Goal: Browse casually: Explore the website without a specific task or goal

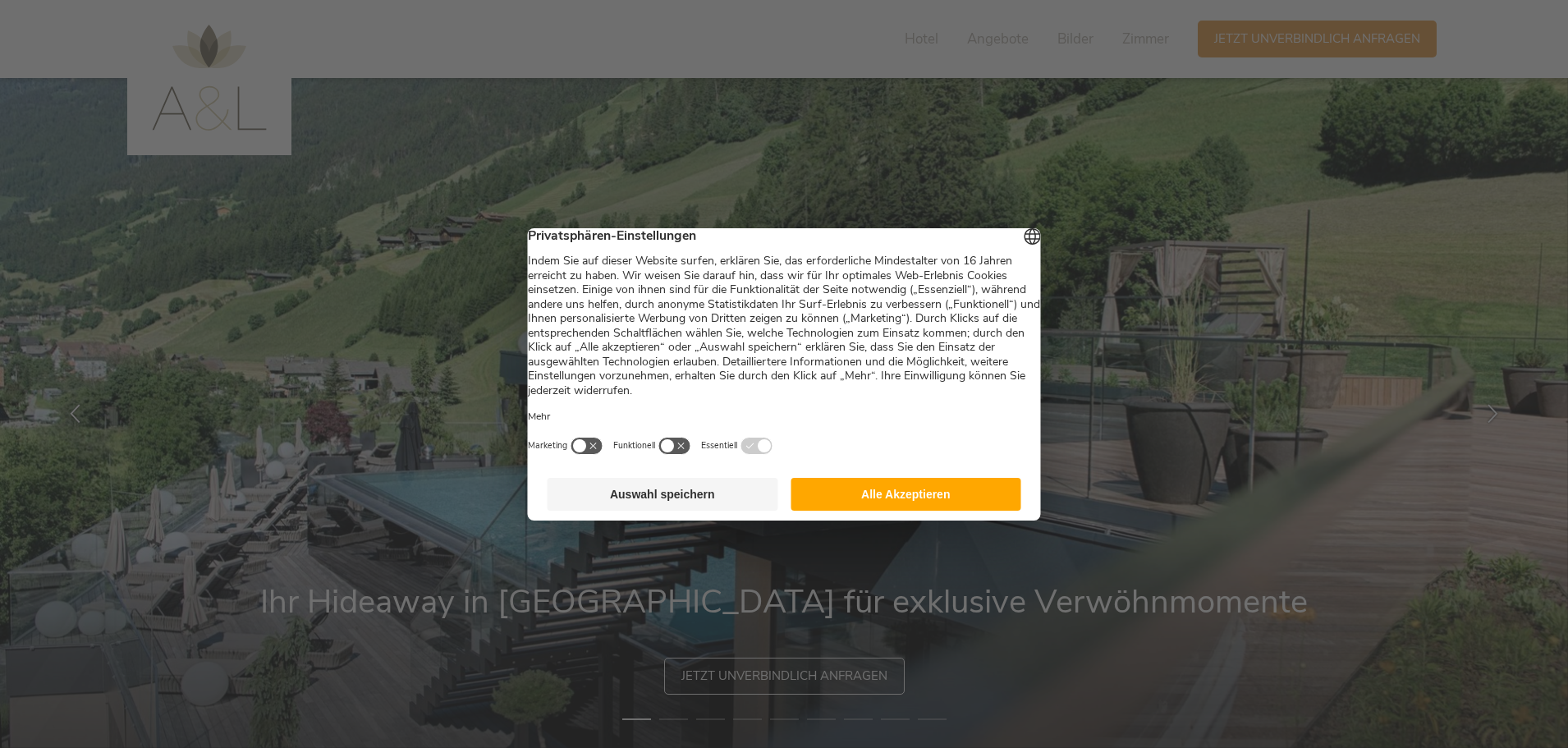
click at [925, 510] on button "Alle Akzeptieren" at bounding box center [906, 494] width 231 height 32
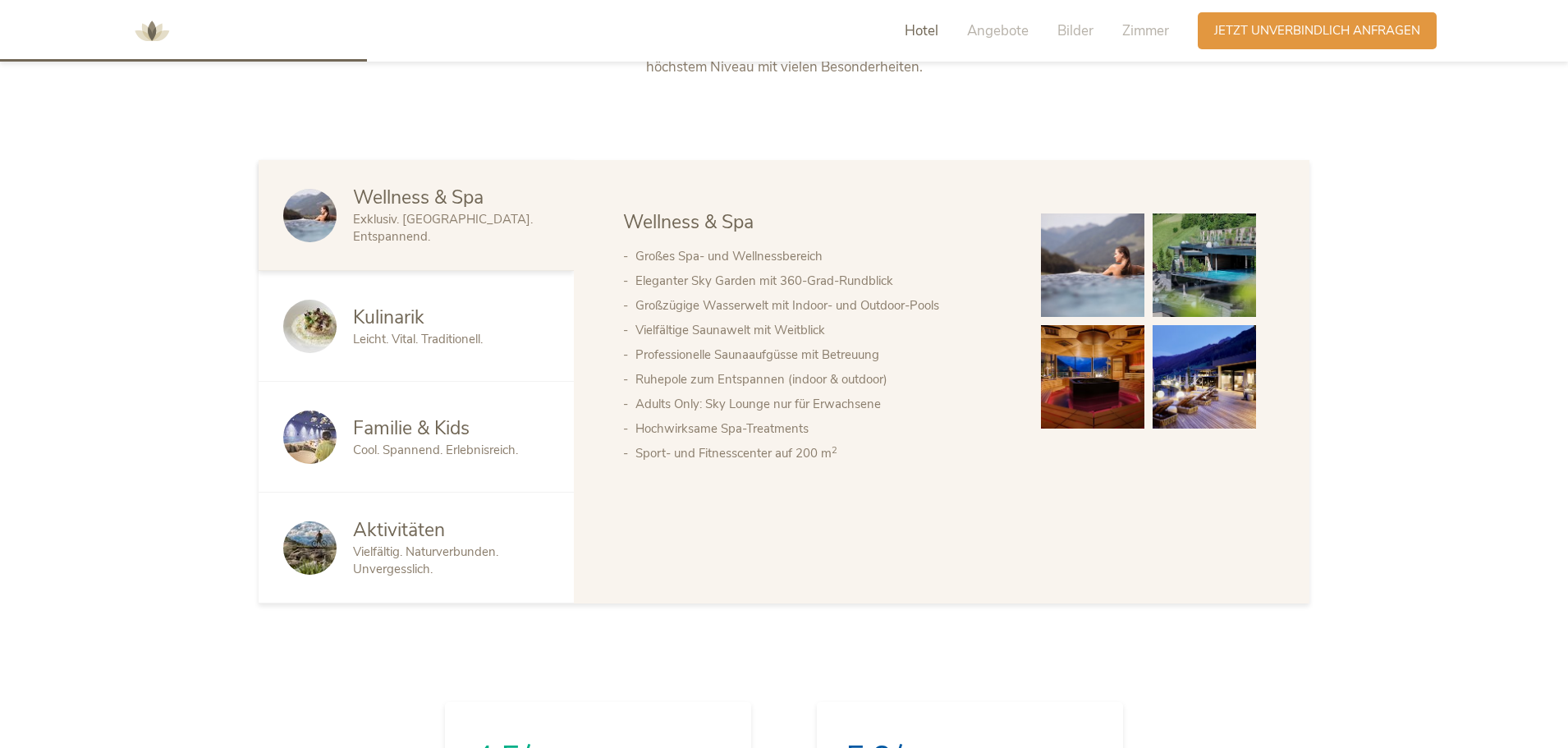
scroll to position [821, 0]
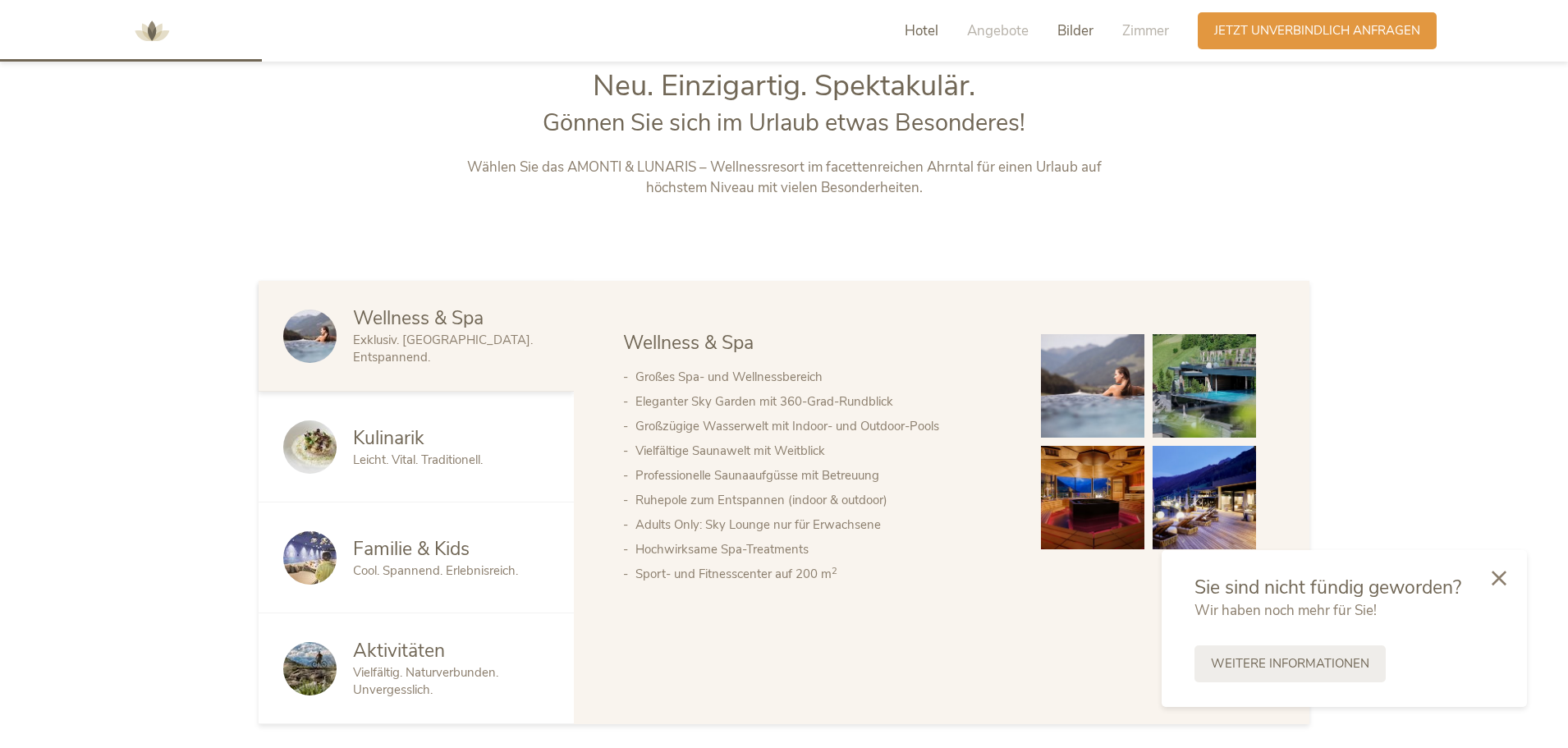
click at [1068, 33] on span "Bilder" at bounding box center [1076, 31] width 36 height 19
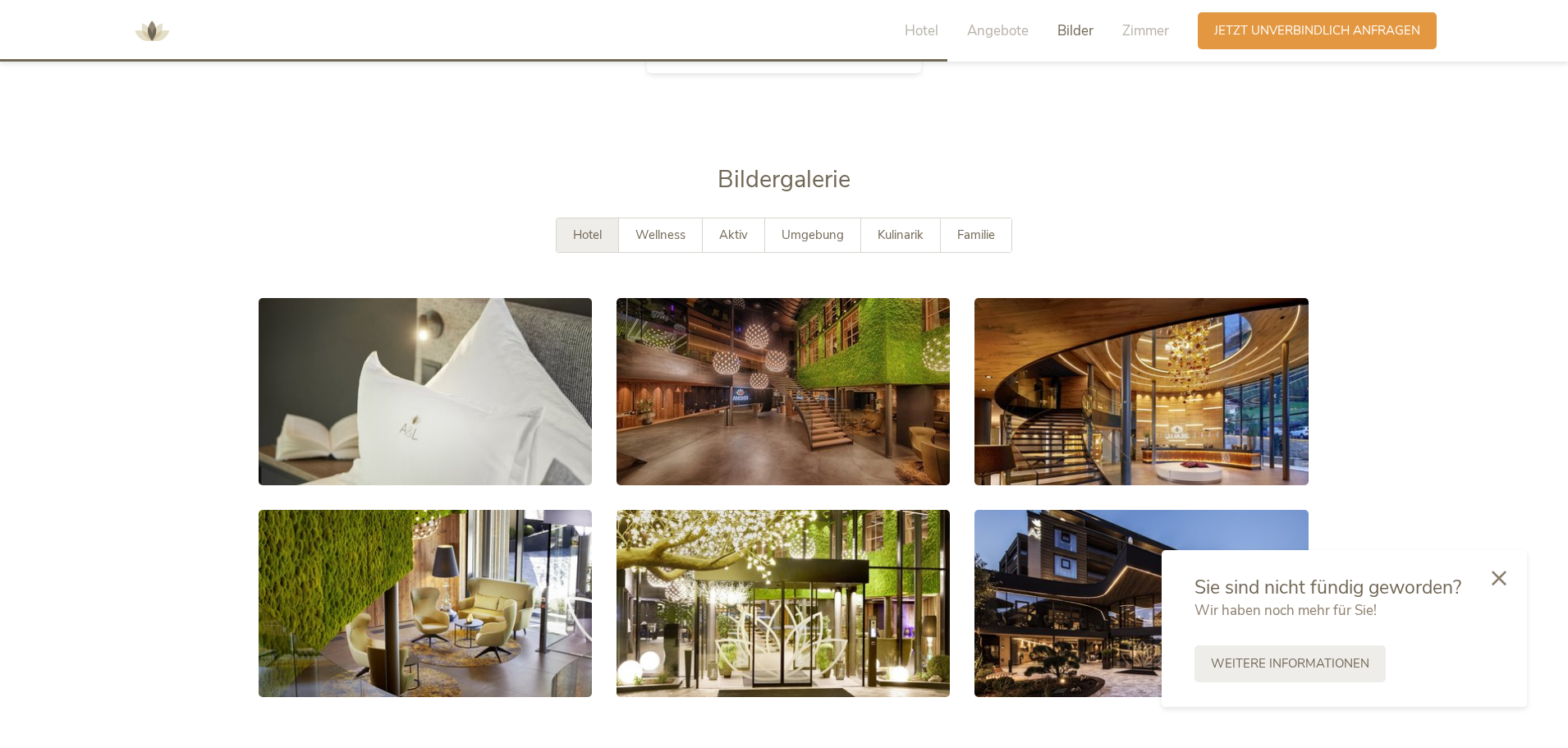
scroll to position [2969, 0]
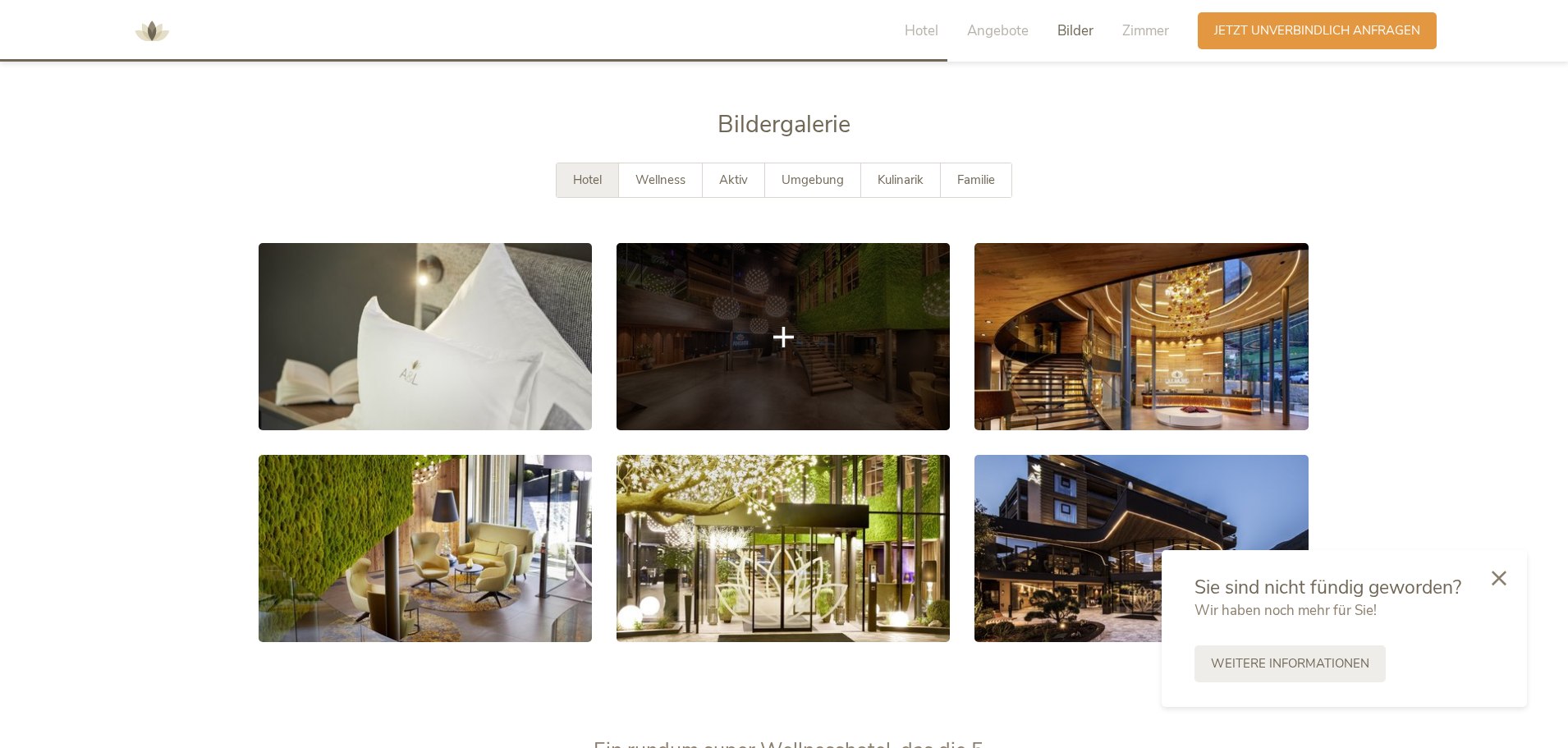
click at [777, 345] on link at bounding box center [784, 337] width 334 height 187
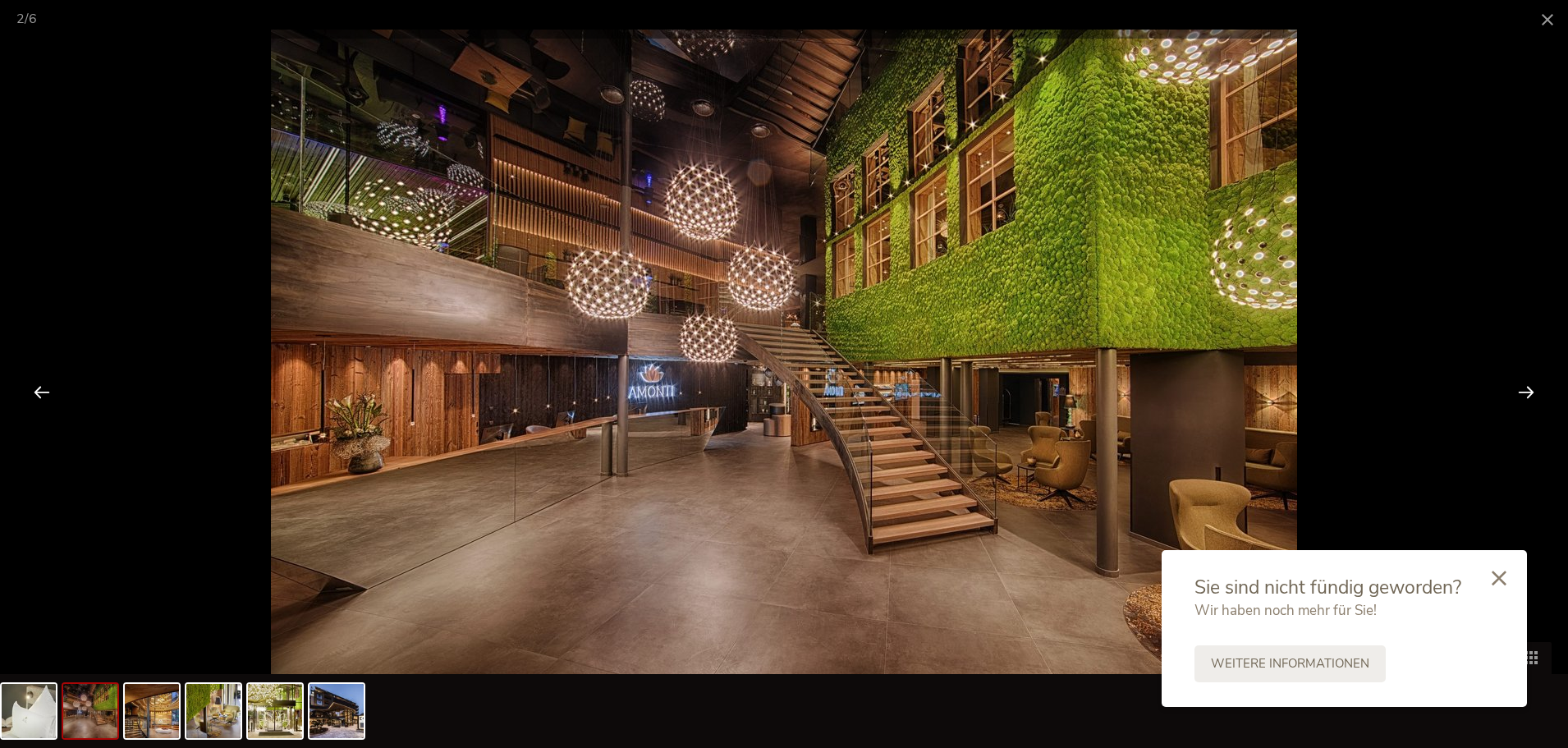
click at [1527, 389] on div at bounding box center [1527, 391] width 50 height 50
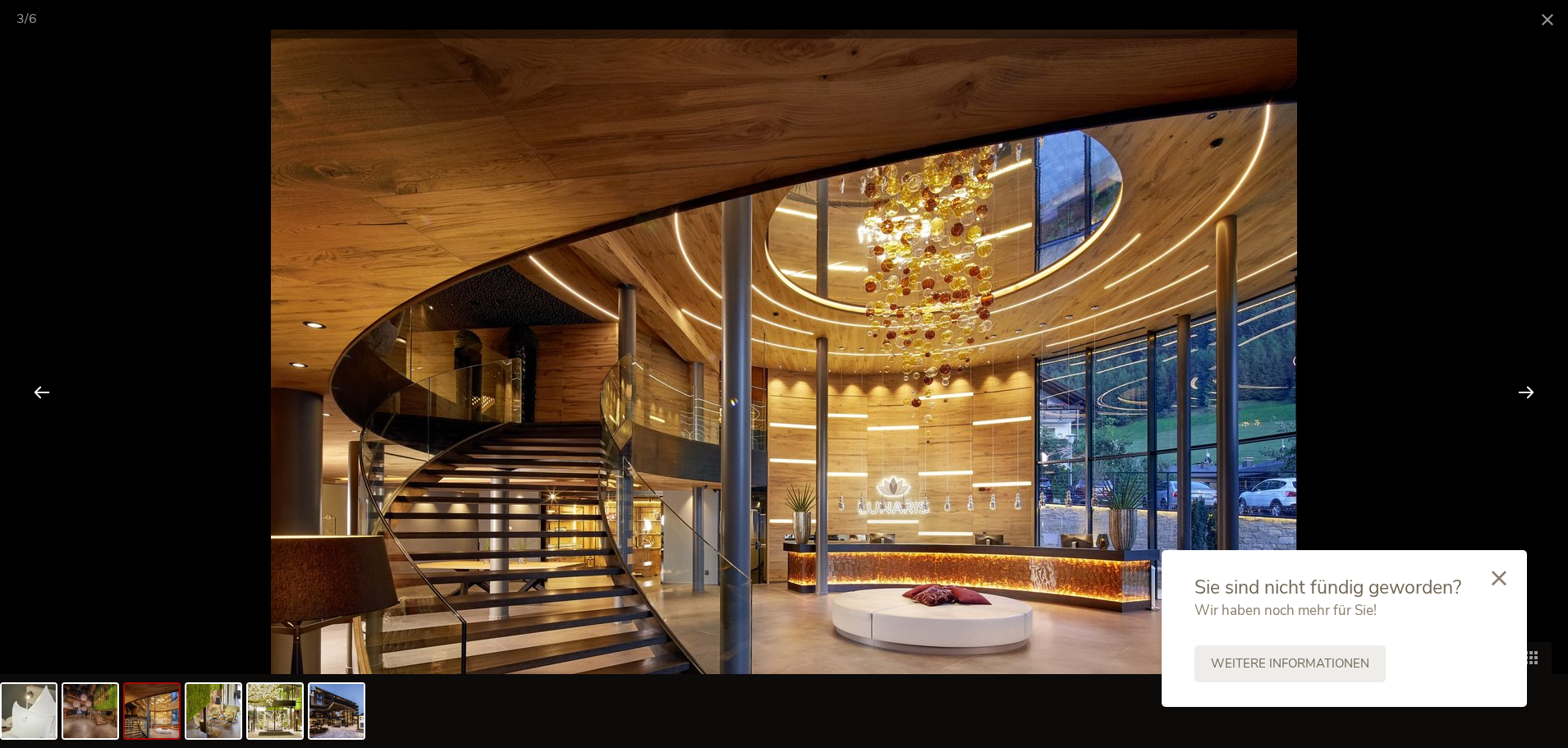
click at [1527, 389] on div at bounding box center [1527, 391] width 50 height 50
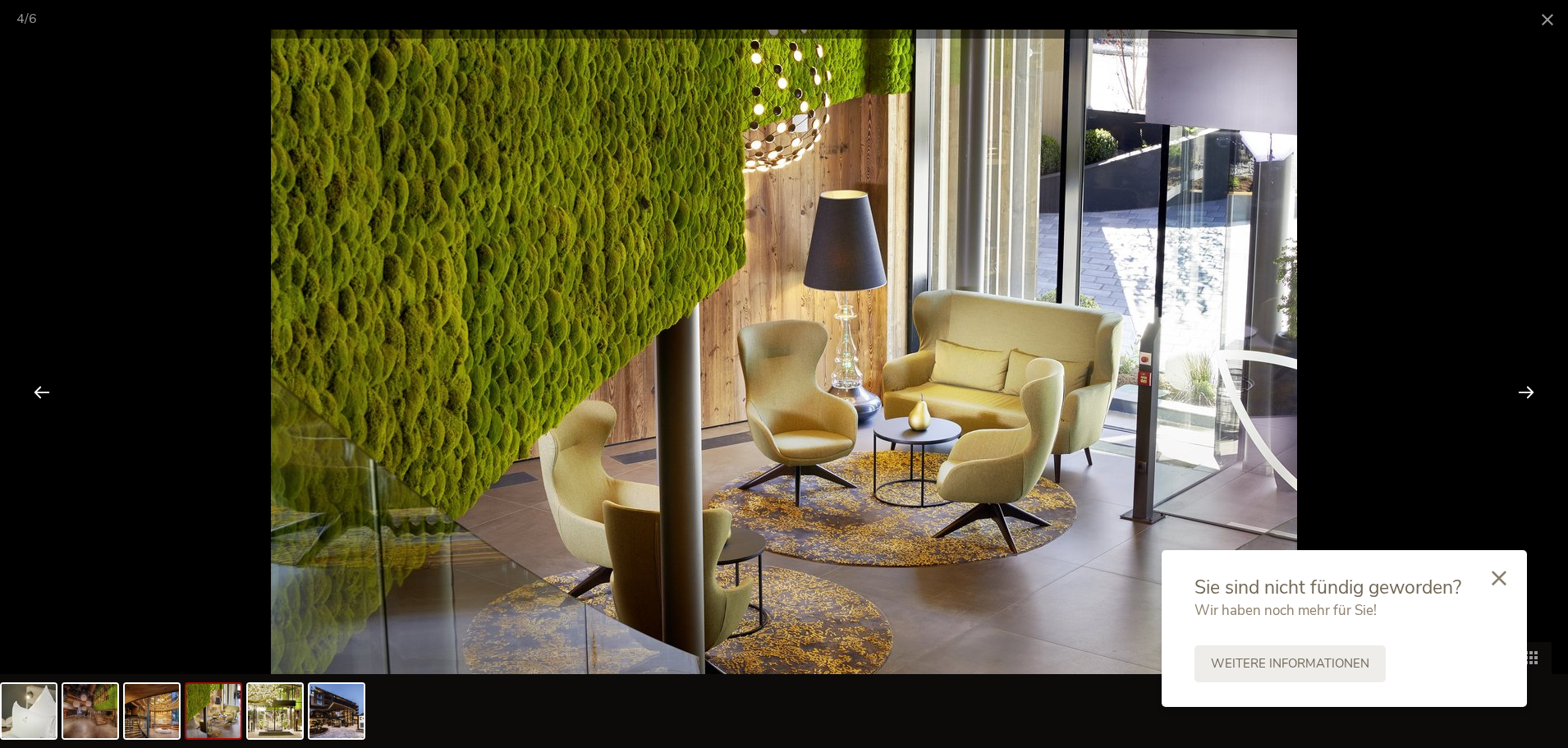
click at [1527, 389] on div at bounding box center [1527, 391] width 50 height 50
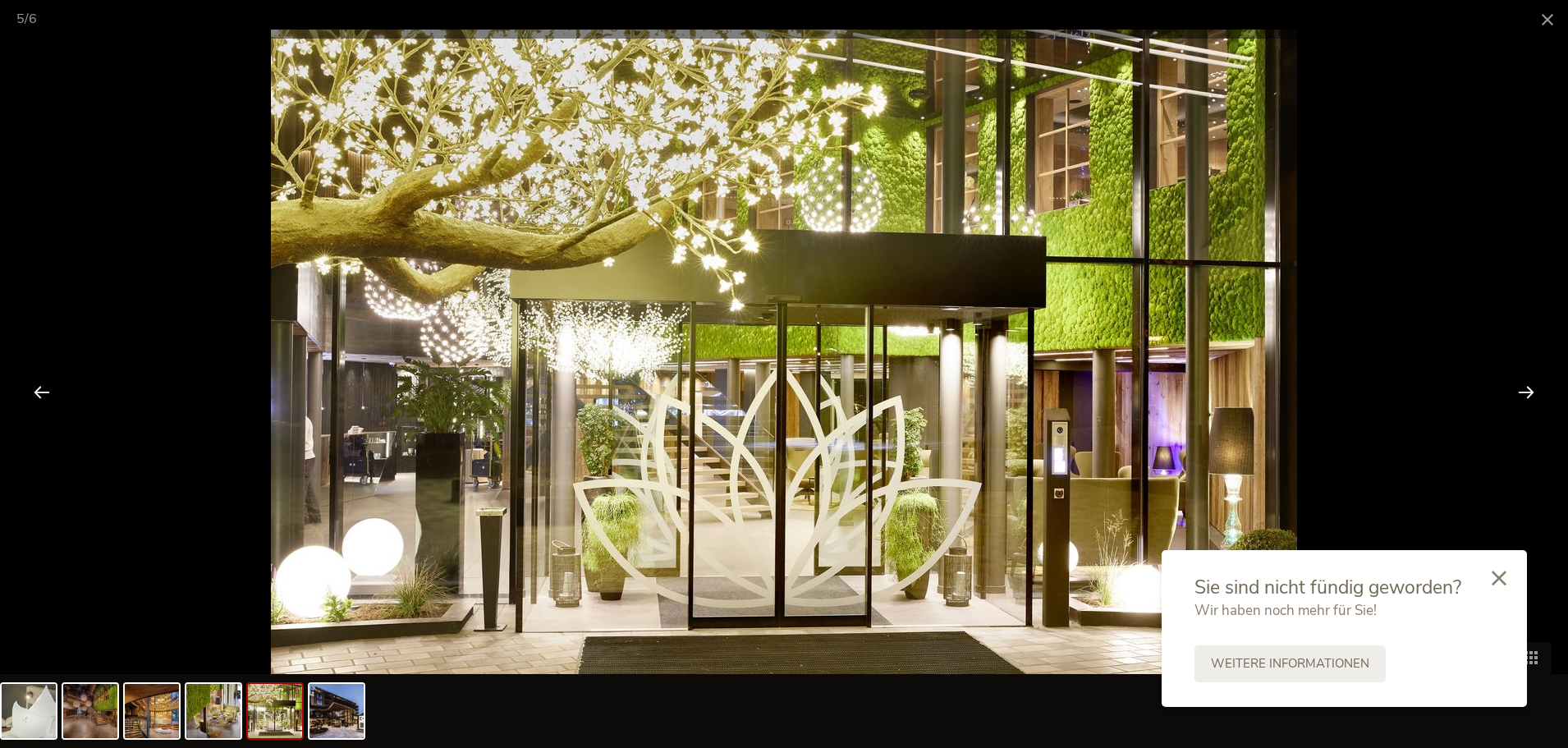
click at [1527, 389] on div at bounding box center [1527, 391] width 50 height 50
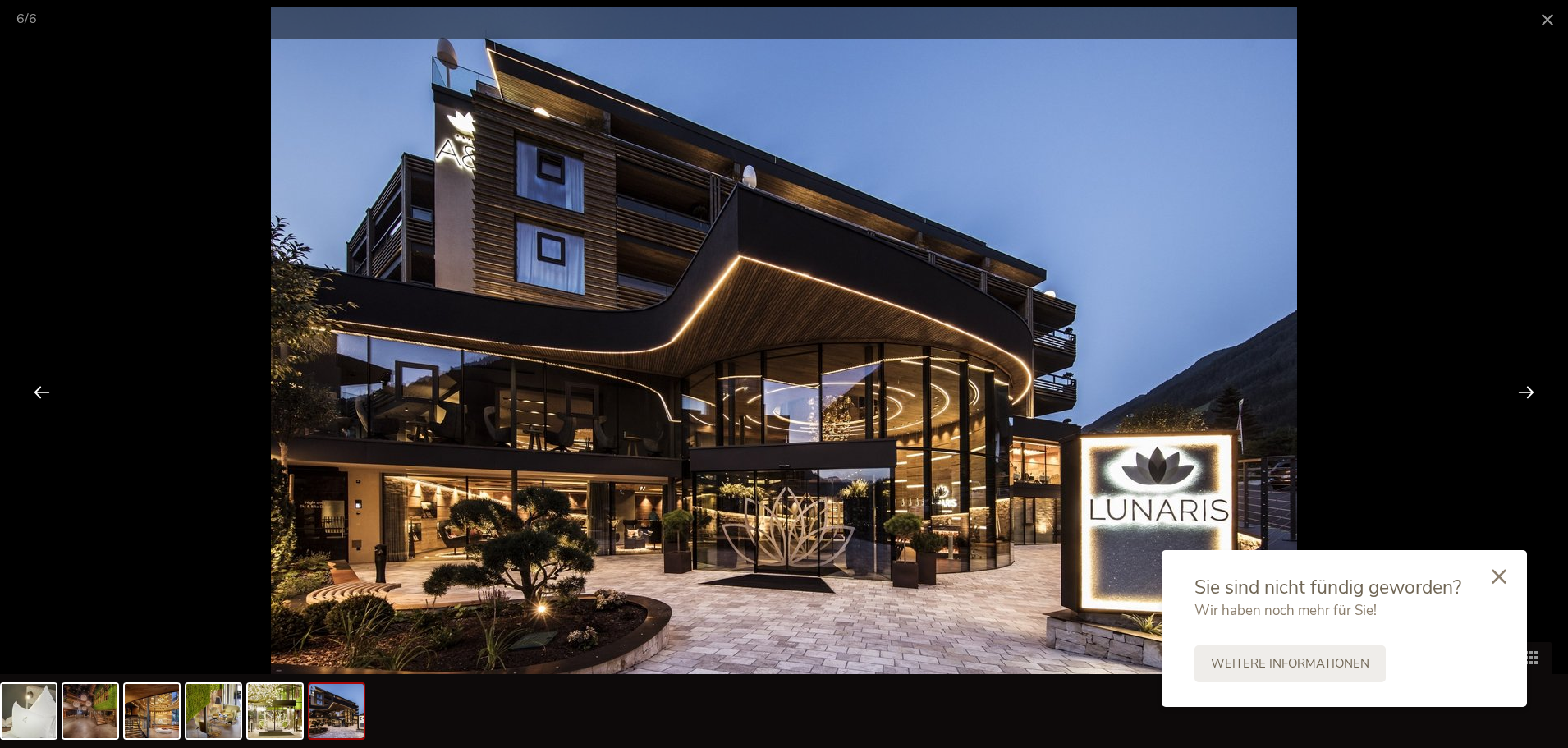
click at [1510, 580] on div at bounding box center [1499, 577] width 56 height 59
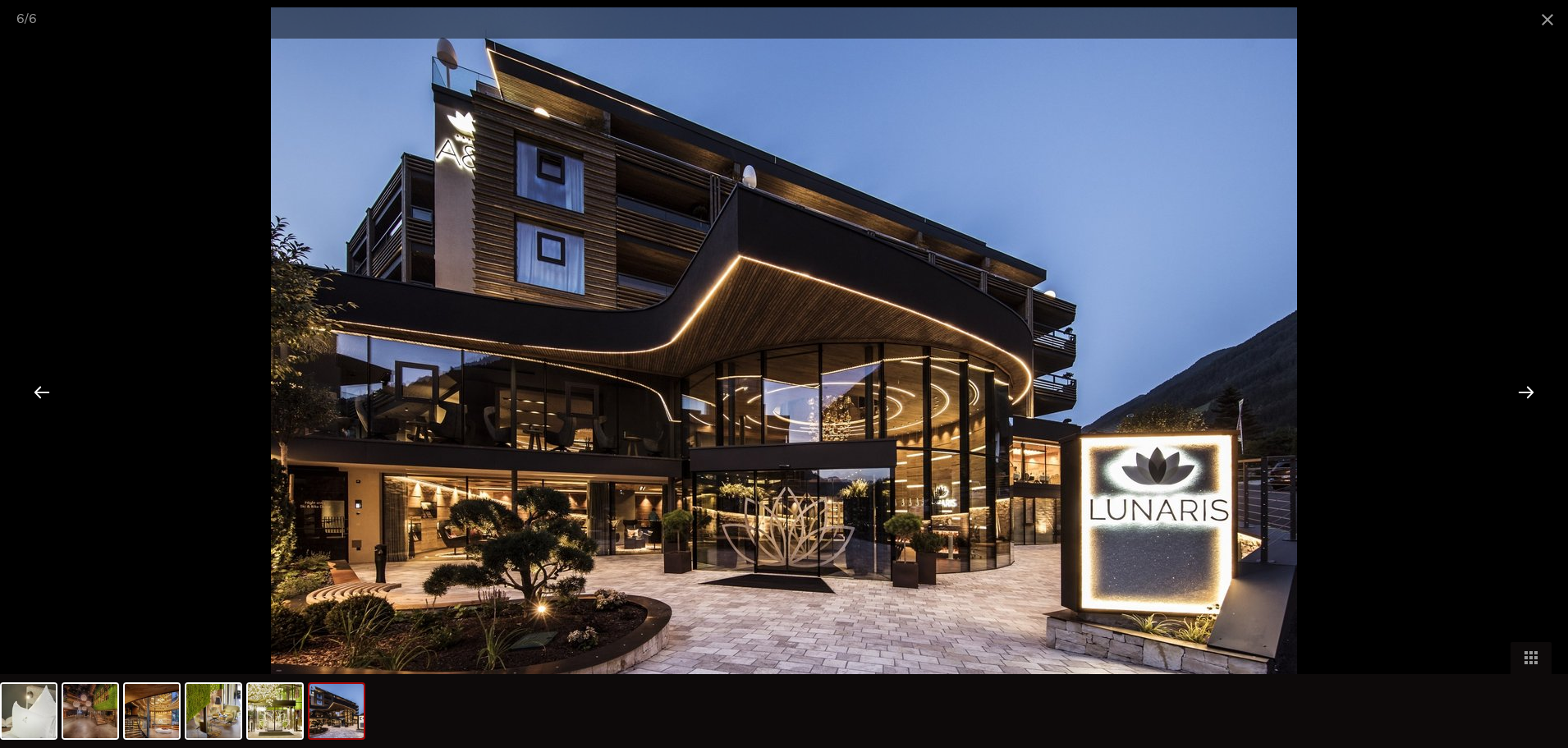
click at [1535, 388] on div at bounding box center [1527, 391] width 50 height 50
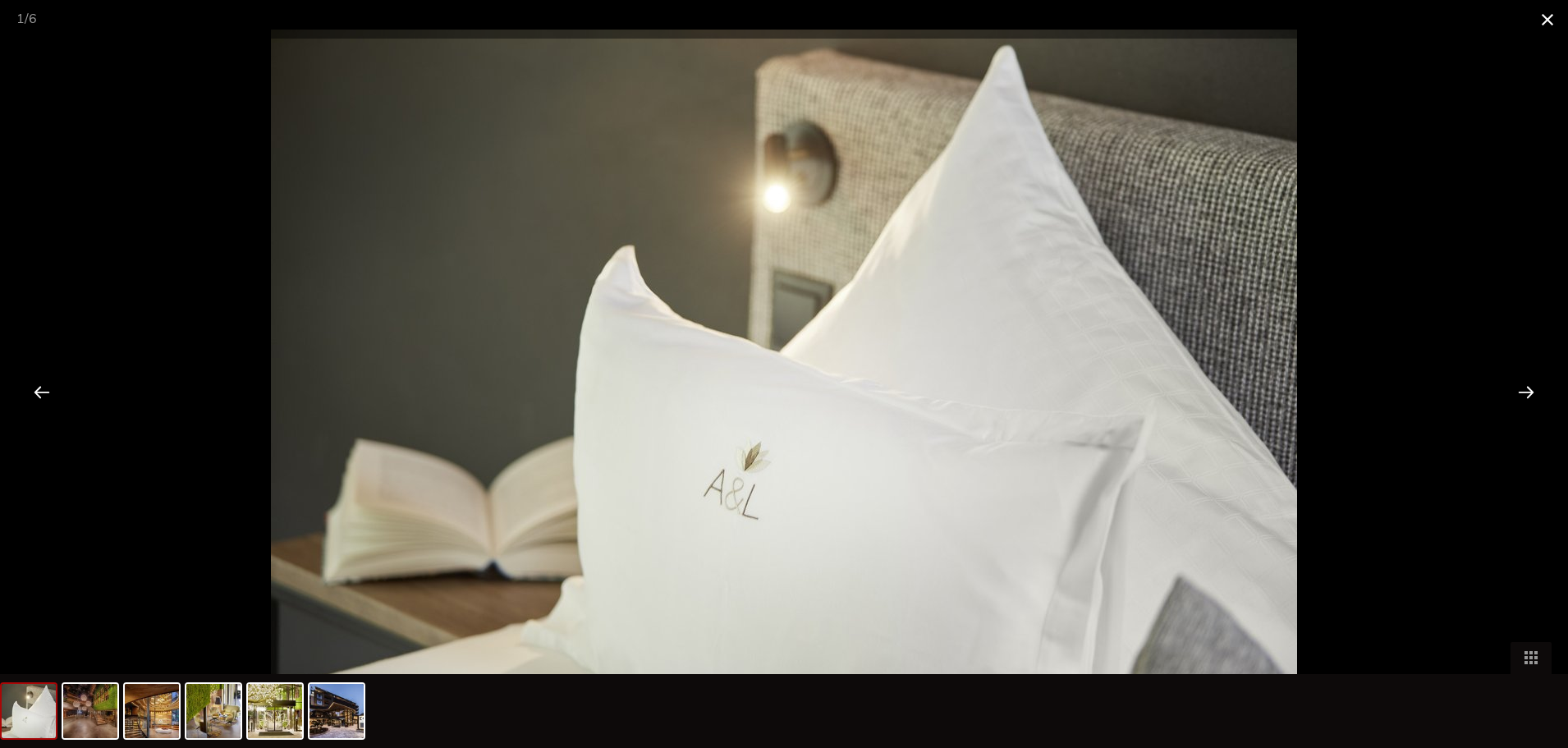
click at [1553, 10] on span at bounding box center [1548, 19] width 41 height 39
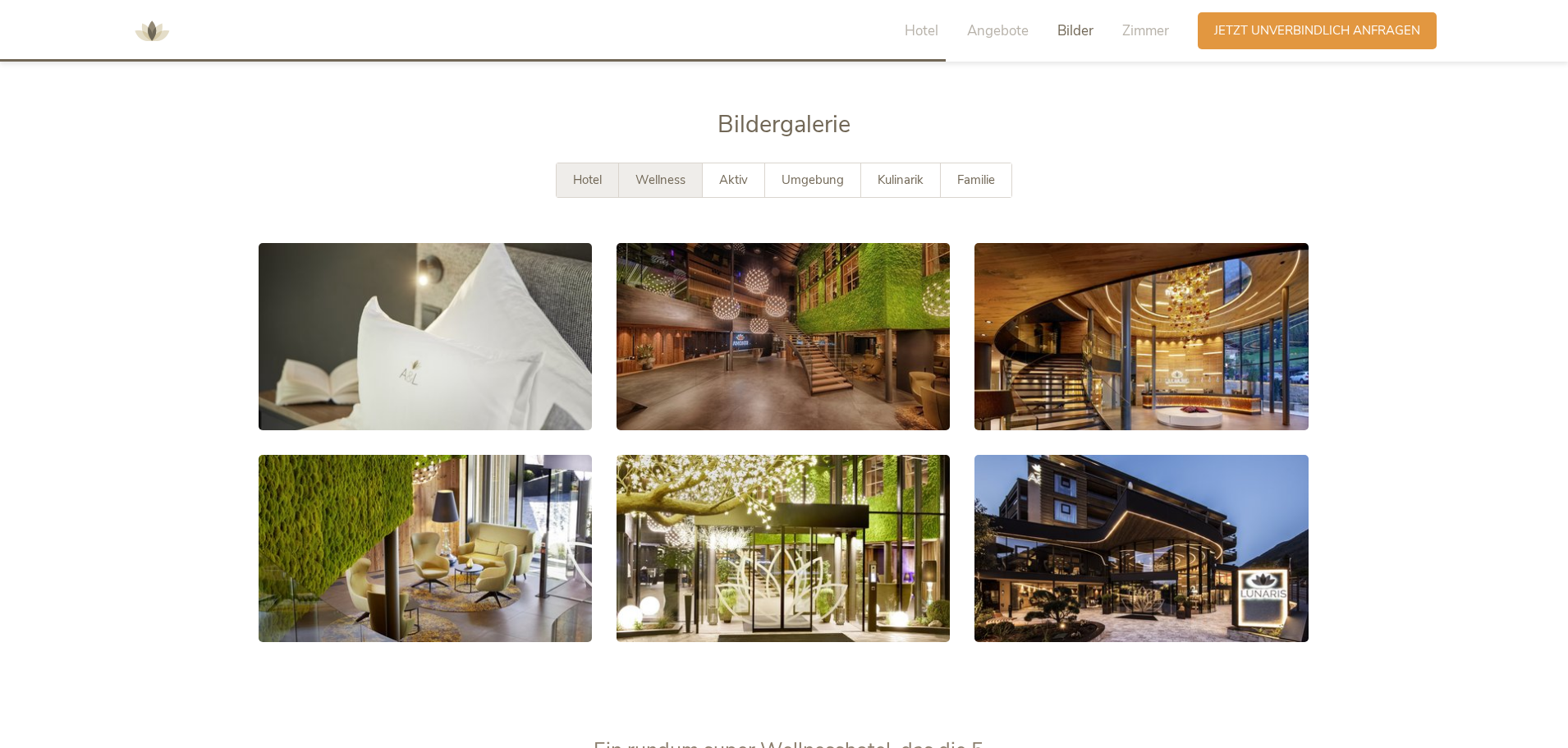
scroll to position [2887, 0]
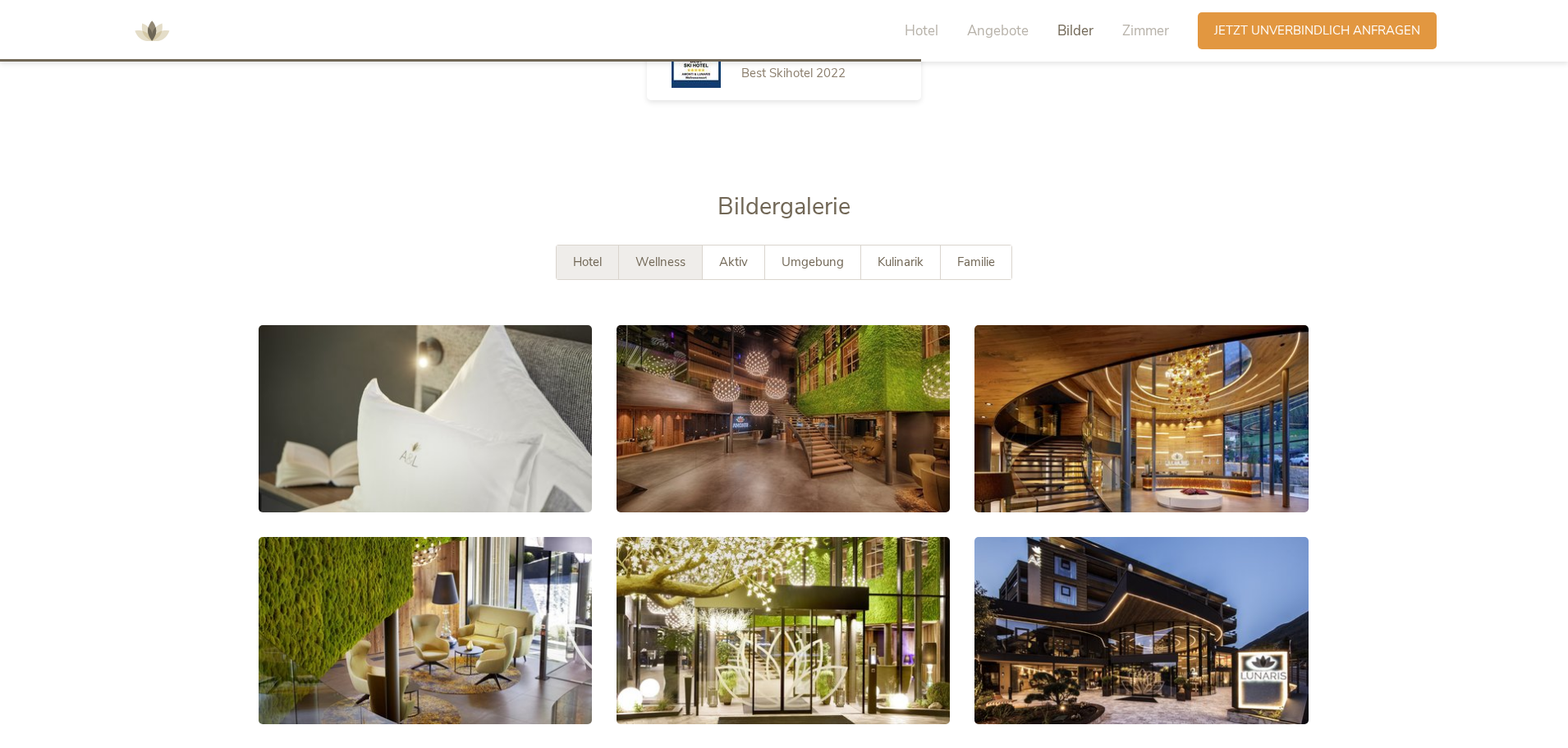
click at [662, 253] on span "Wellness" at bounding box center [661, 261] width 50 height 16
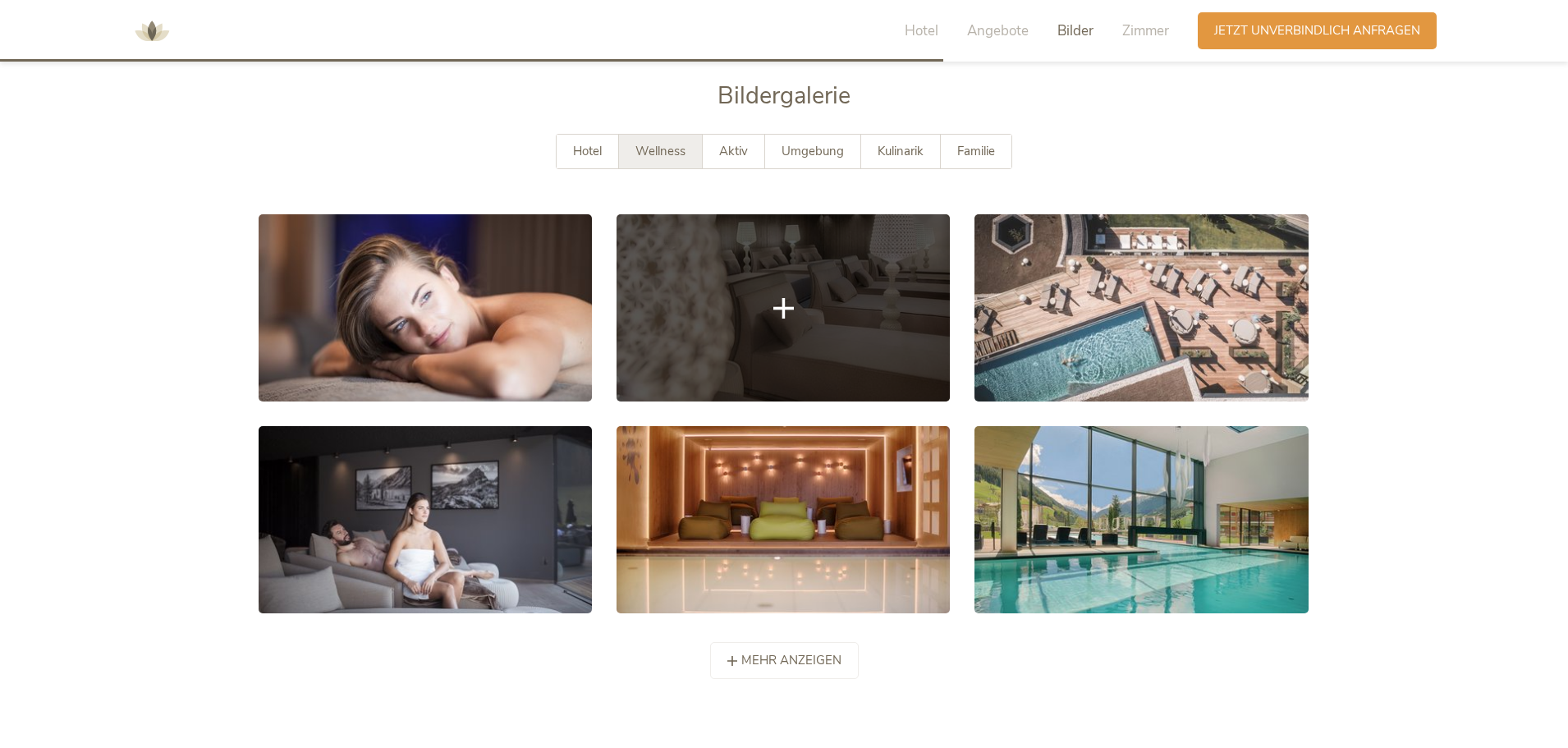
scroll to position [2969, 0]
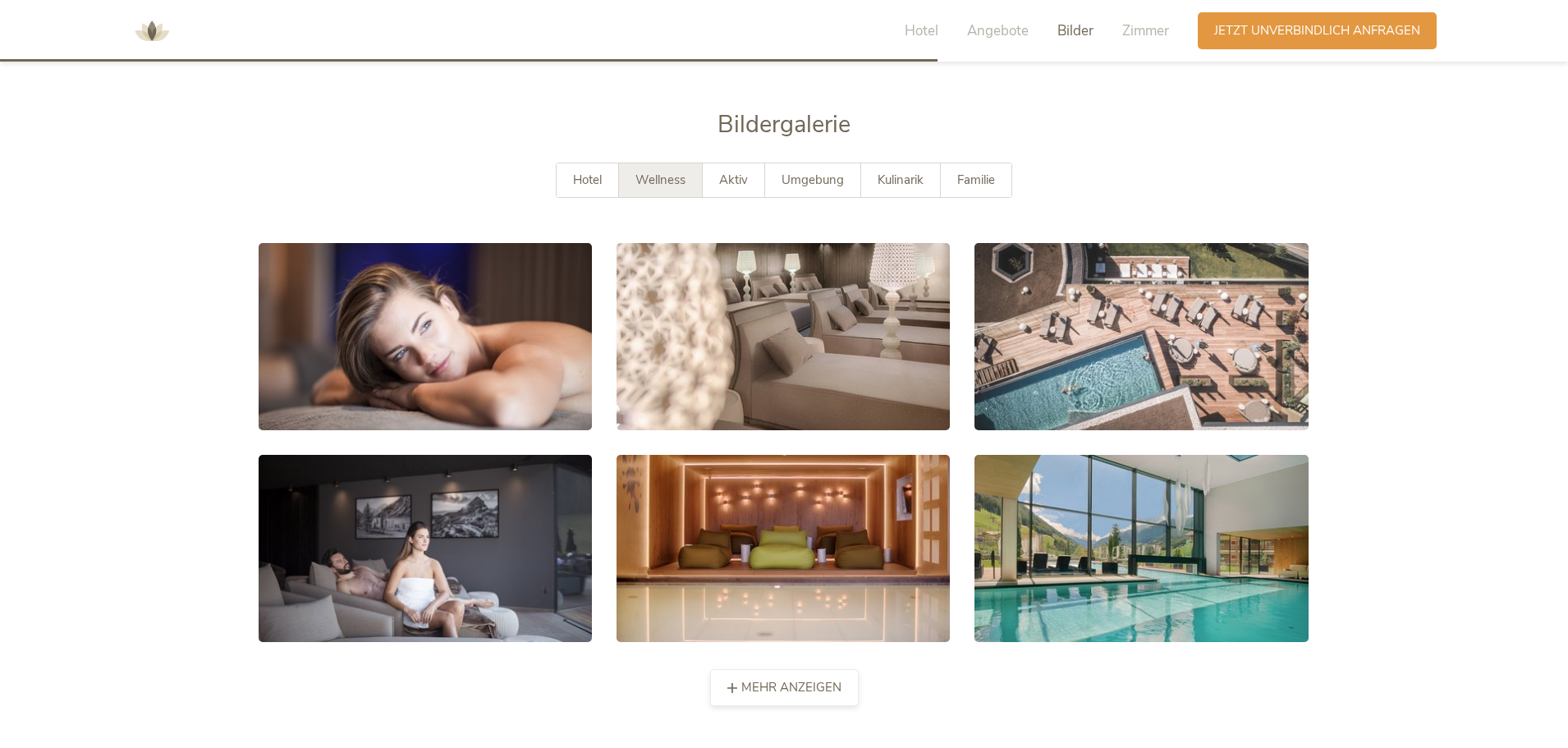
click at [743, 679] on span "mehr anzeigen" at bounding box center [791, 687] width 100 height 17
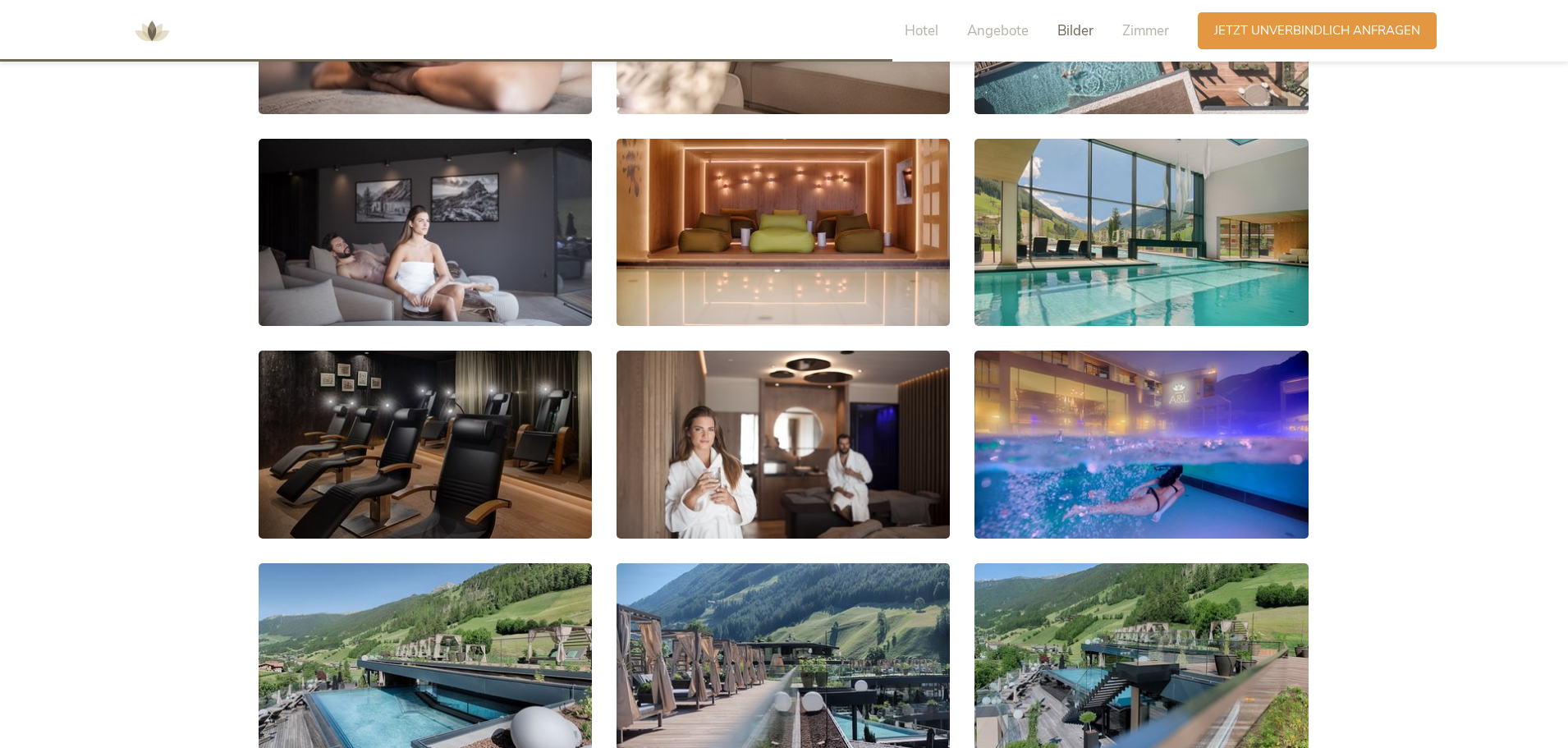
scroll to position [3297, 0]
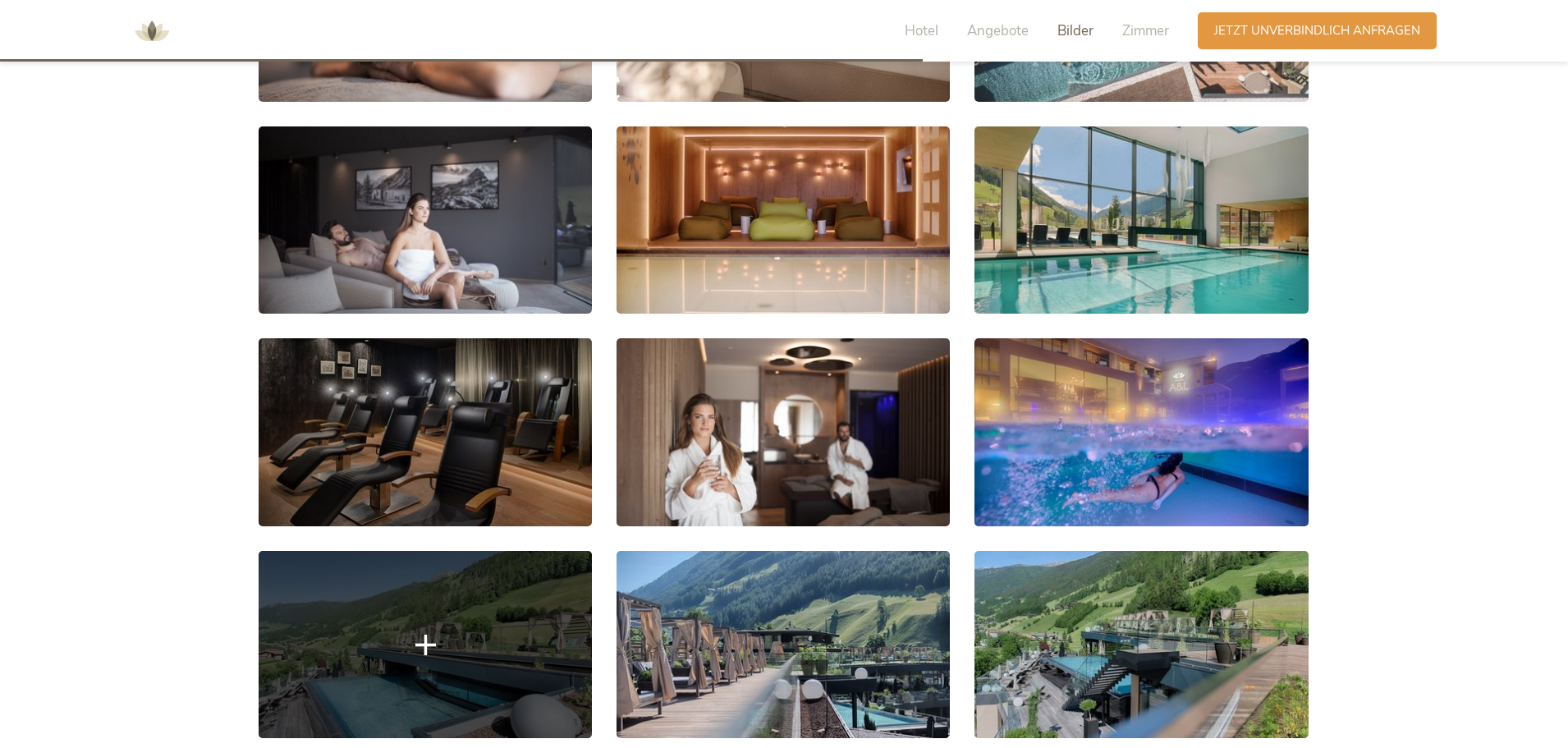
click at [417, 634] on icon at bounding box center [426, 643] width 21 height 21
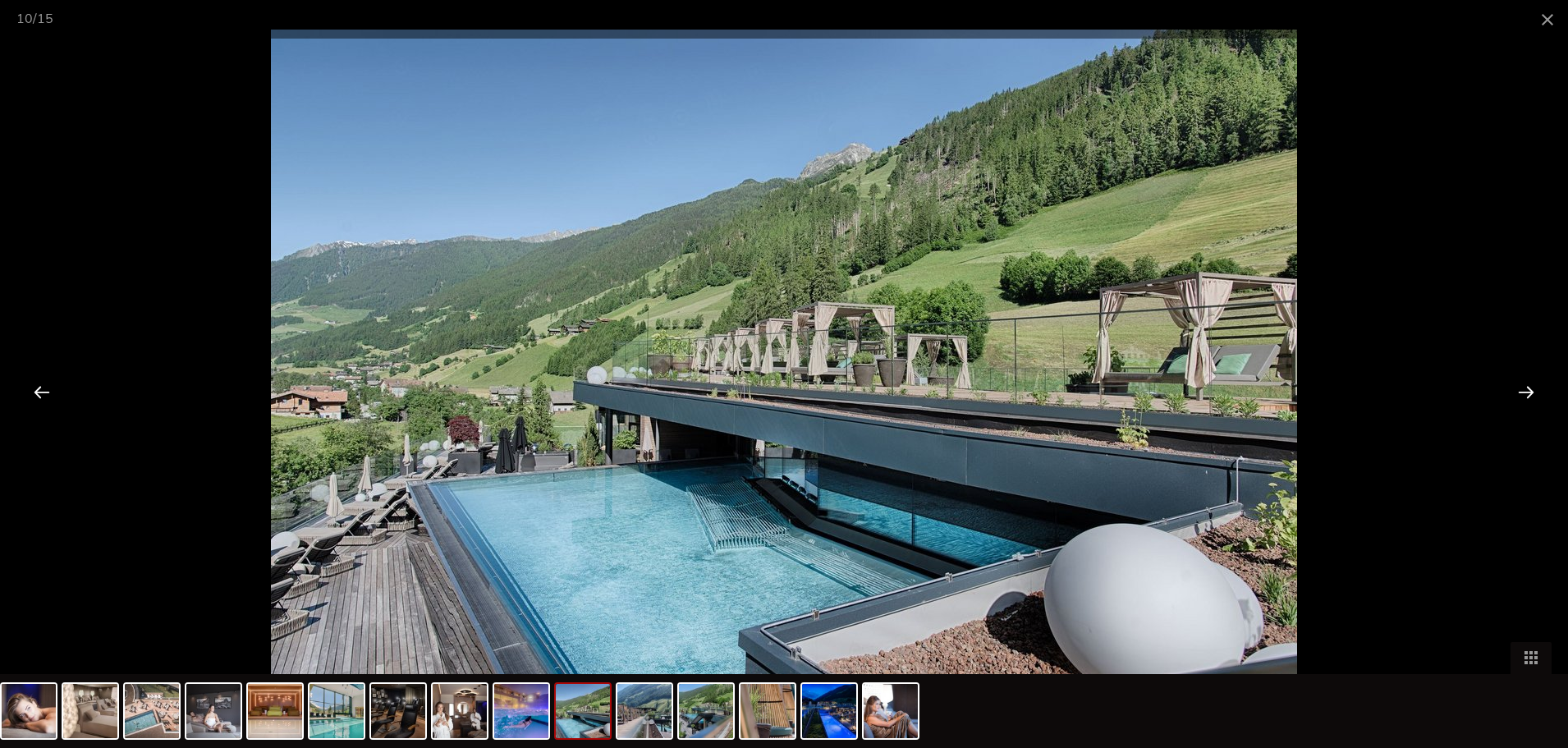
click at [1518, 391] on div at bounding box center [1527, 391] width 50 height 50
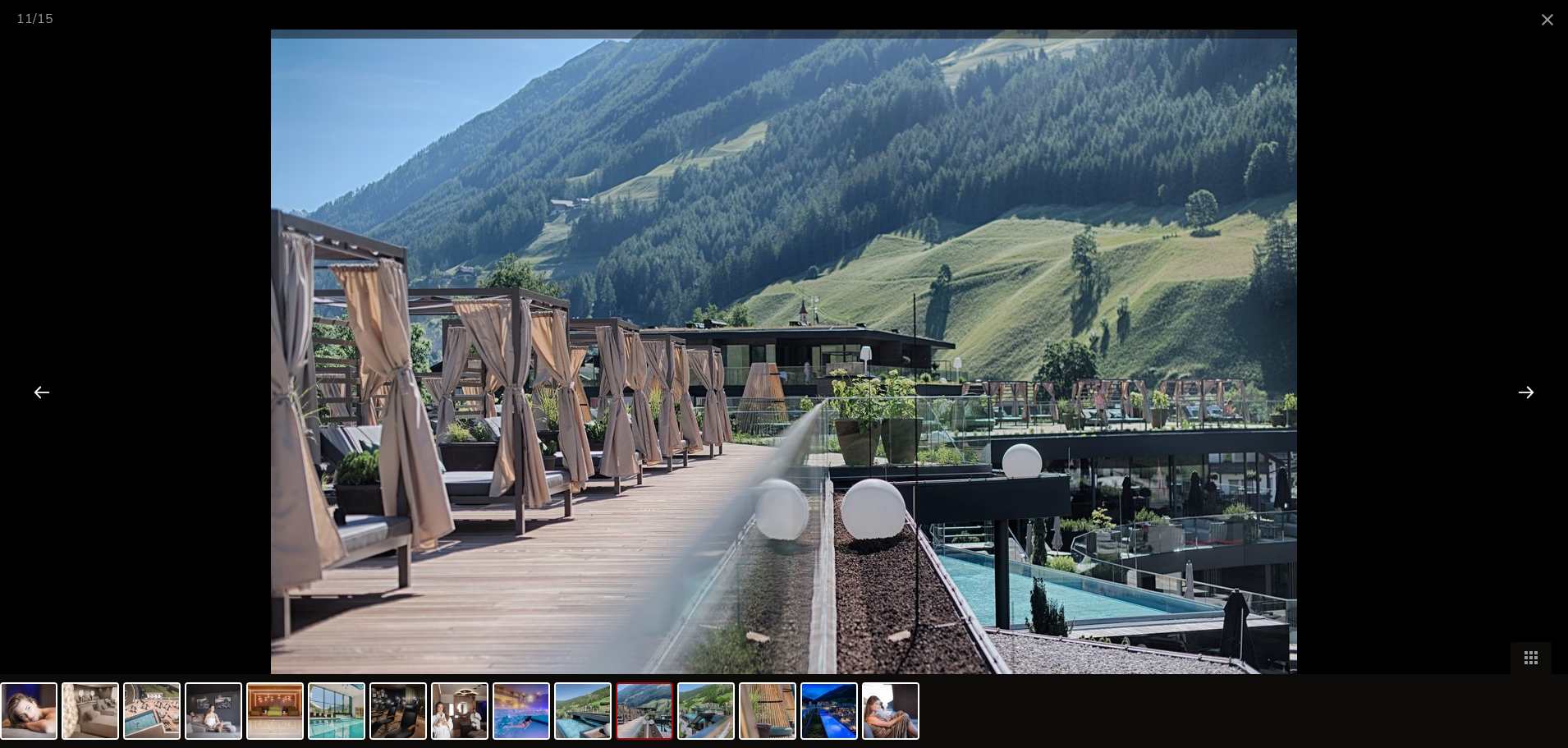
click at [1518, 391] on div at bounding box center [1527, 391] width 50 height 50
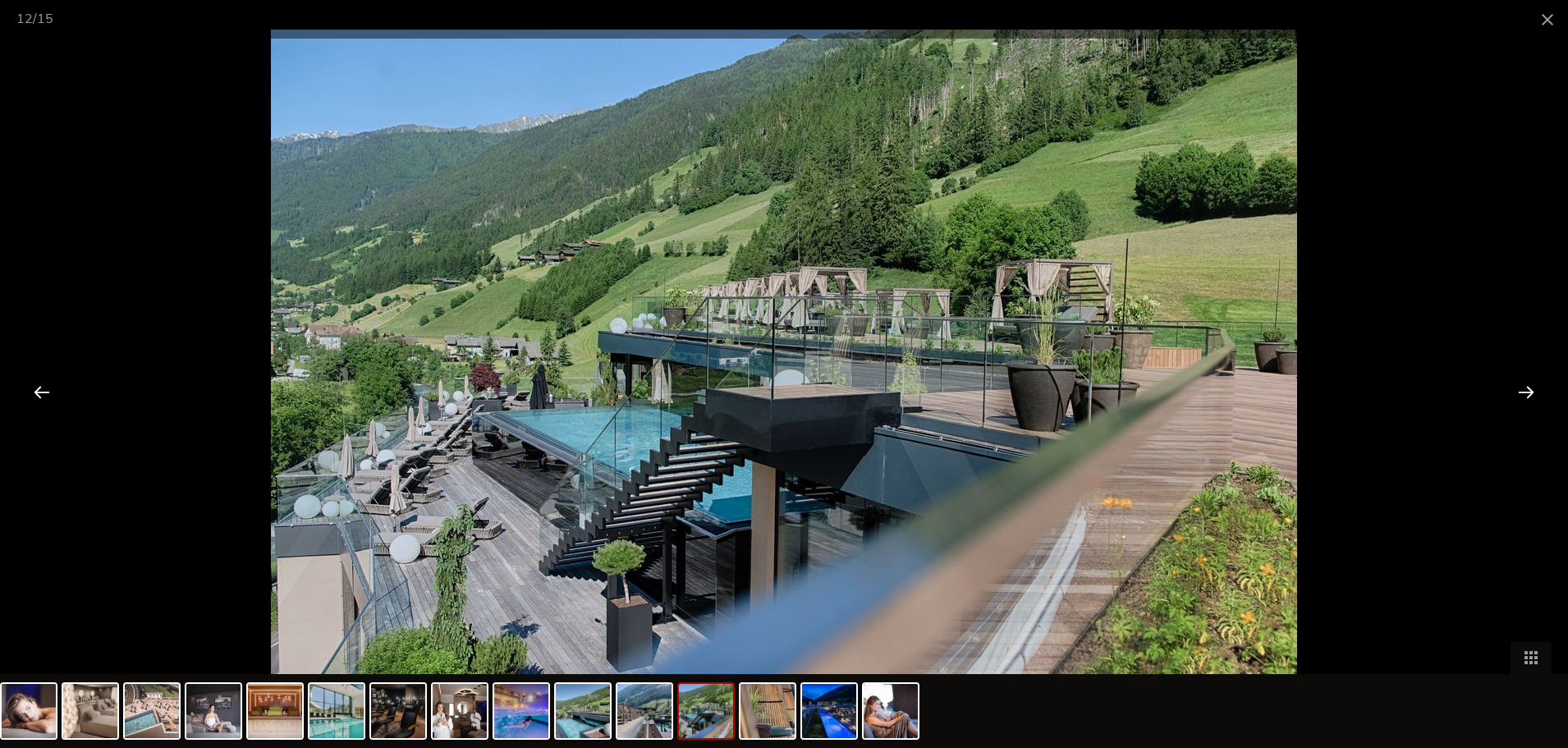
click at [1518, 391] on div at bounding box center [1527, 391] width 50 height 50
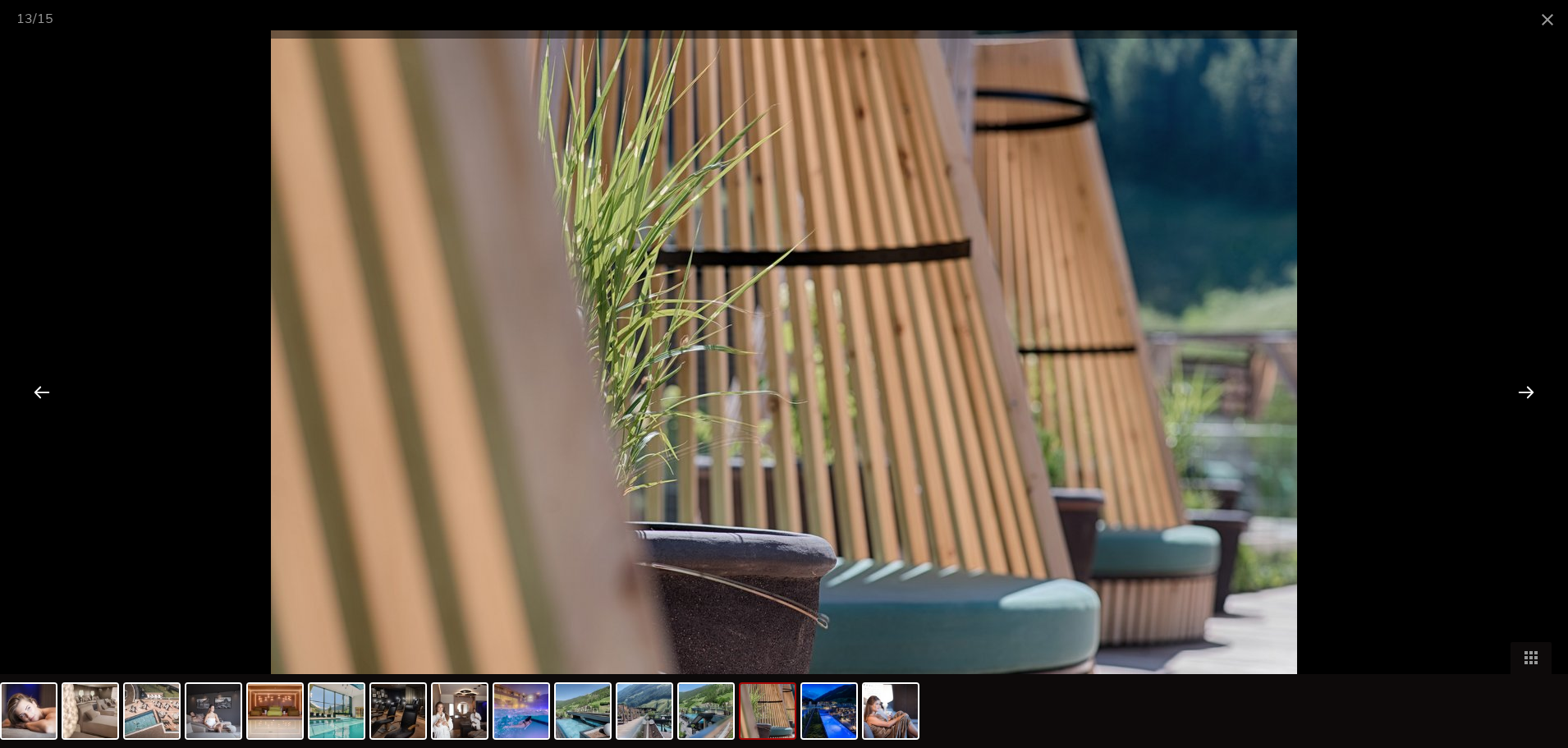
click at [1518, 391] on div at bounding box center [1527, 391] width 50 height 50
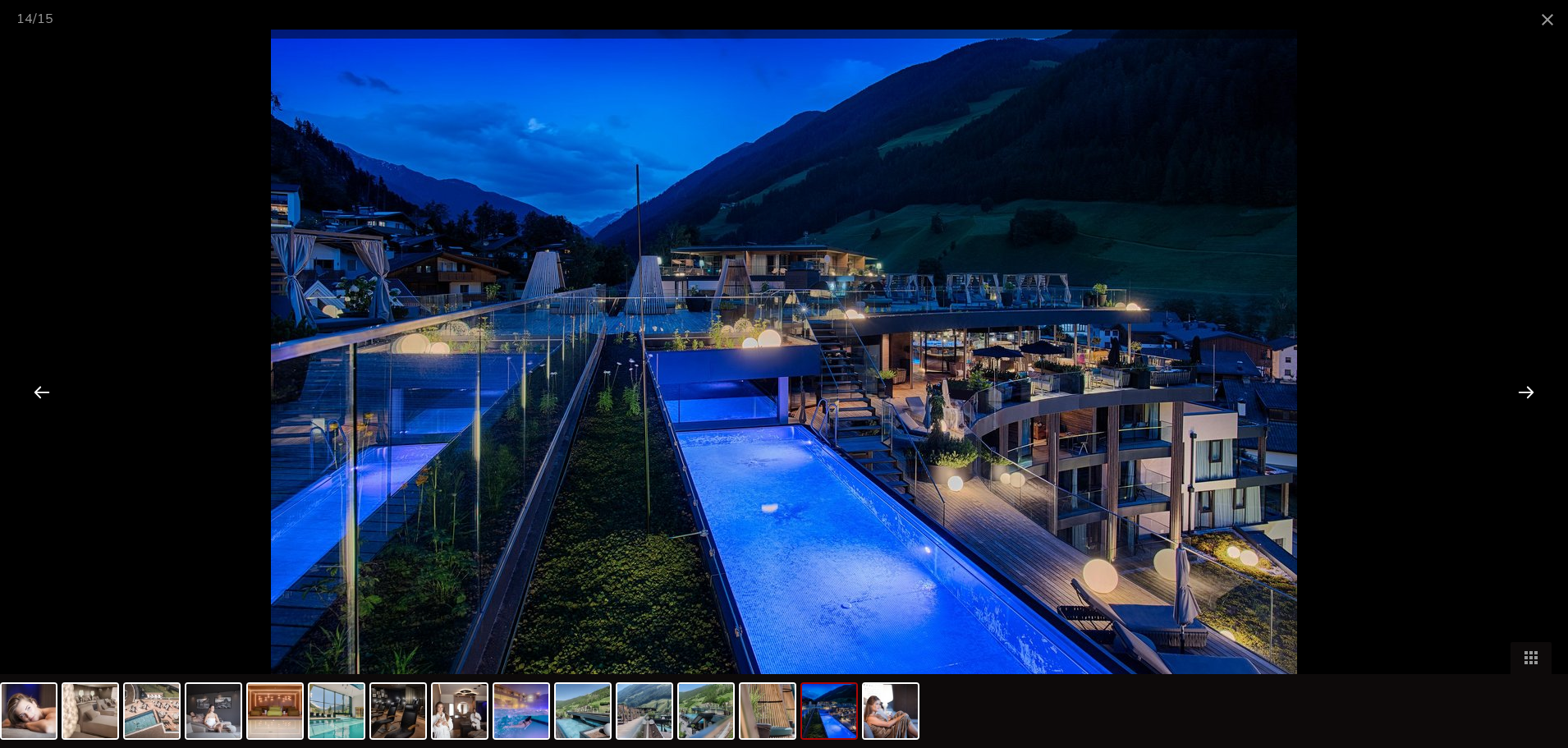
click at [1518, 391] on div at bounding box center [1527, 391] width 50 height 50
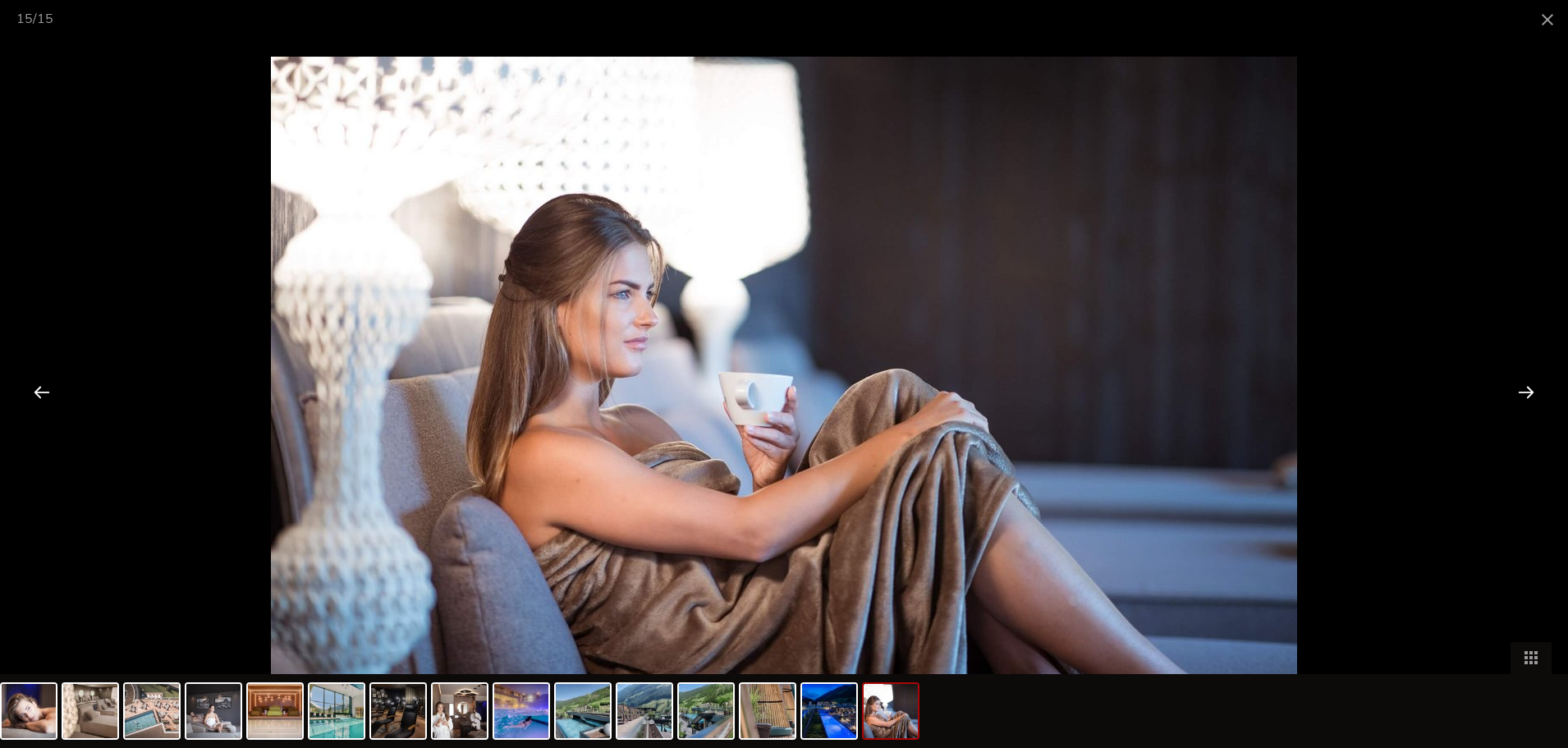
click at [1518, 391] on div at bounding box center [1527, 391] width 50 height 50
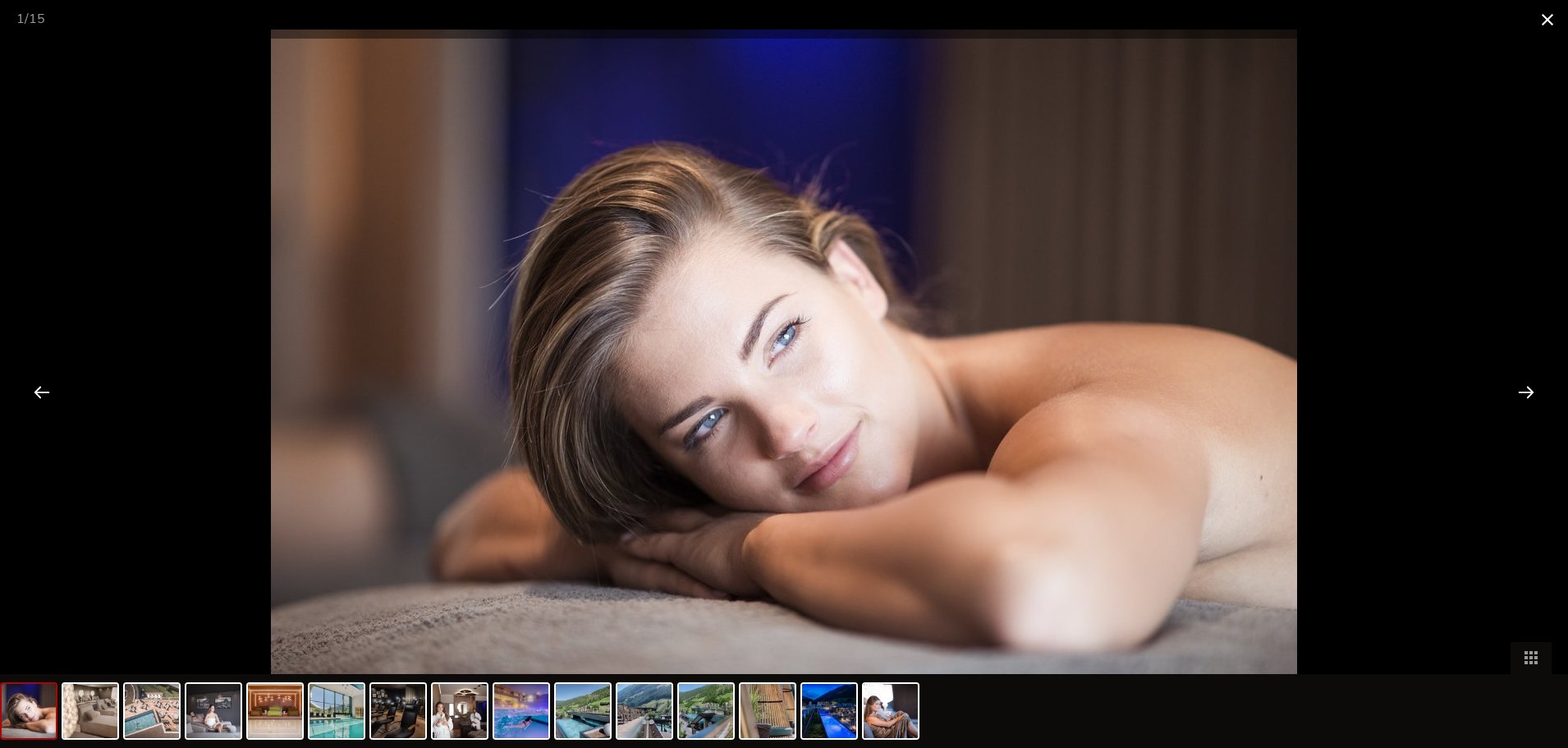
click at [1538, 13] on span at bounding box center [1548, 19] width 41 height 39
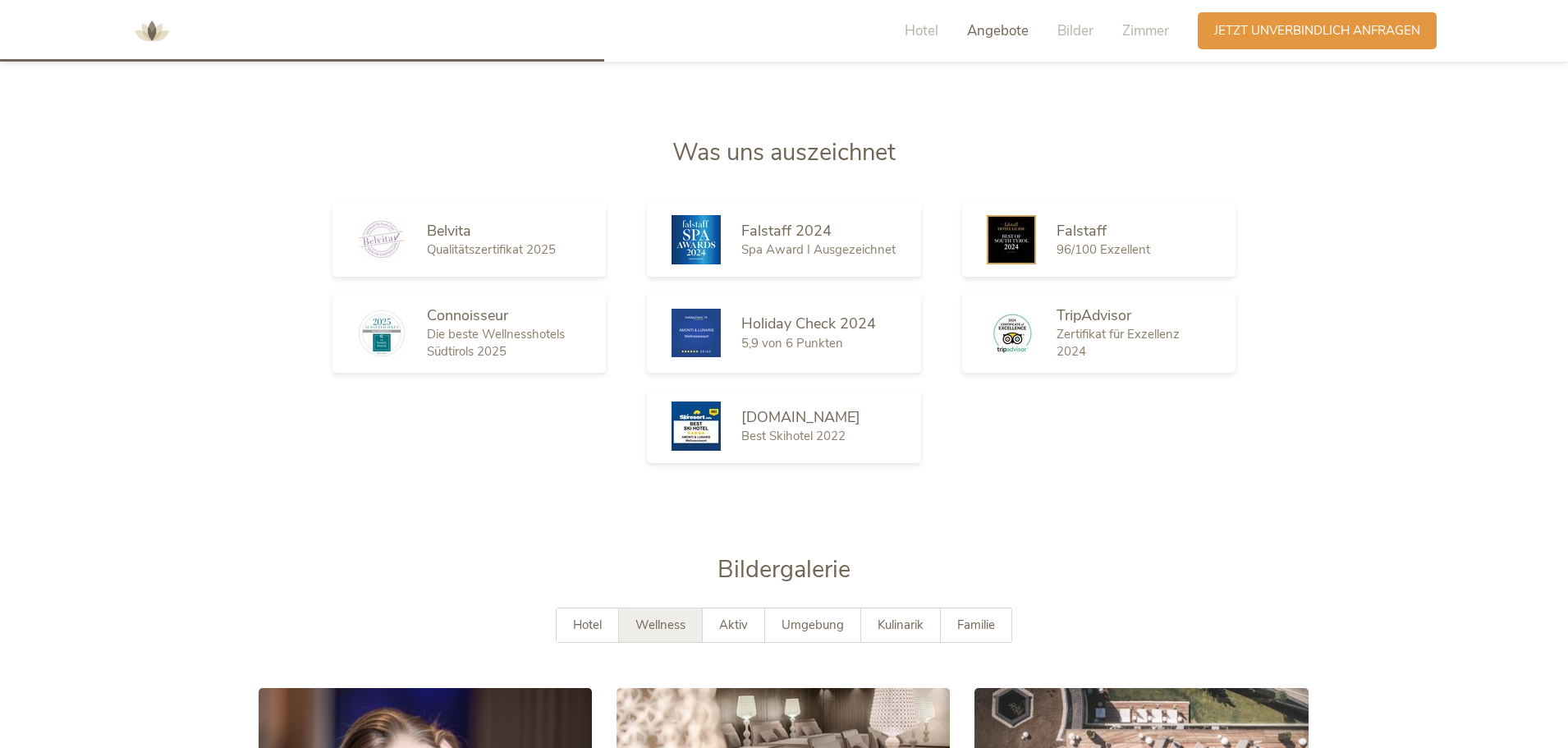
scroll to position [2148, 0]
